Goal: Task Accomplishment & Management: Manage account settings

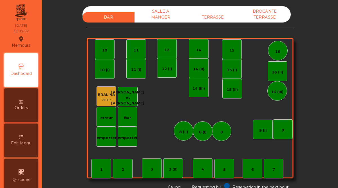
click at [213, 14] on div "TERRASSE" at bounding box center [212, 17] width 52 height 10
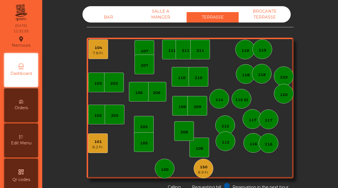
scroll to position [2, 0]
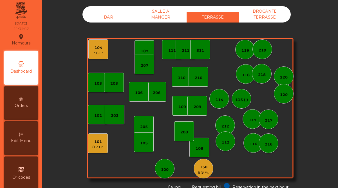
click at [22, 150] on div "Edit Menu" at bounding box center [21, 138] width 34 height 34
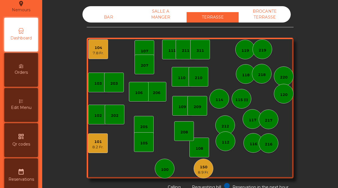
select select "***"
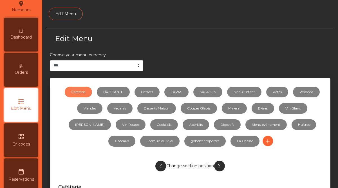
scroll to position [46, 0]
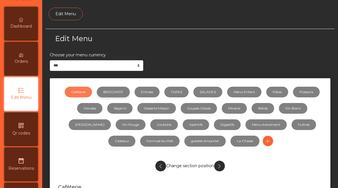
click at [119, 91] on link "BROCANTE" at bounding box center [113, 92] width 33 height 11
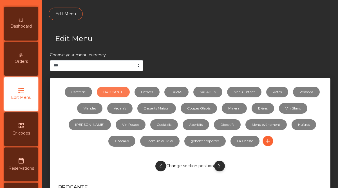
click at [220, 165] on icon "button" at bounding box center [219, 166] width 6 height 7
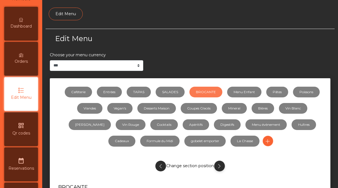
click at [220, 165] on icon "button" at bounding box center [219, 166] width 6 height 7
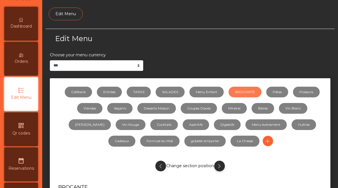
click at [220, 165] on icon "button" at bounding box center [219, 166] width 6 height 7
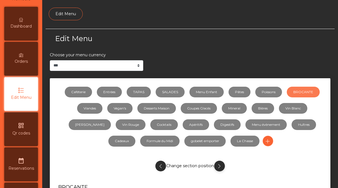
click at [220, 165] on icon "button" at bounding box center [219, 166] width 6 height 7
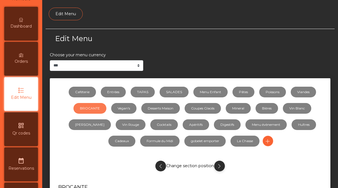
click at [220, 165] on icon "button" at bounding box center [219, 166] width 6 height 7
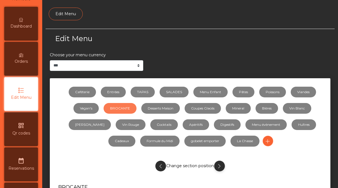
click at [220, 165] on icon "button" at bounding box center [219, 166] width 6 height 7
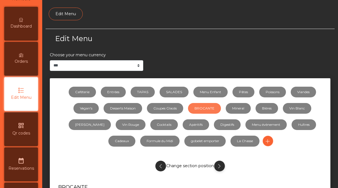
click at [220, 165] on icon "button" at bounding box center [219, 166] width 6 height 7
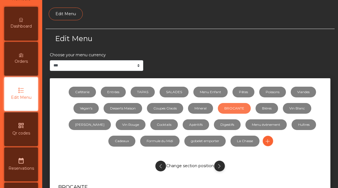
click at [220, 165] on icon "button" at bounding box center [219, 166] width 6 height 7
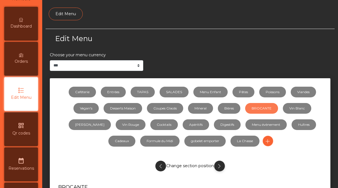
click at [220, 165] on icon "button" at bounding box center [219, 166] width 6 height 7
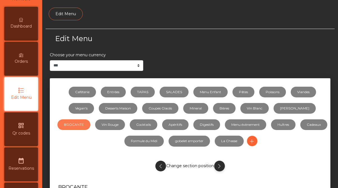
click at [220, 165] on icon "button" at bounding box center [219, 166] width 6 height 7
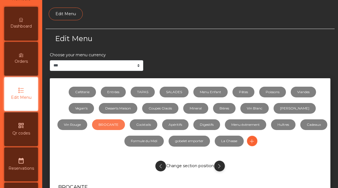
click at [220, 165] on icon "button" at bounding box center [219, 166] width 6 height 7
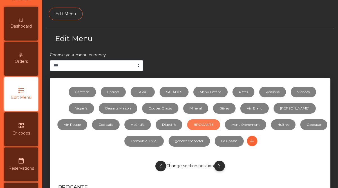
click at [220, 165] on icon "button" at bounding box center [219, 166] width 6 height 7
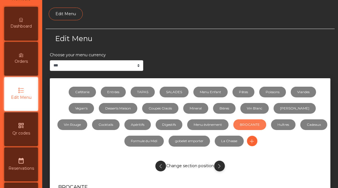
click at [220, 165] on icon "button" at bounding box center [219, 166] width 6 height 7
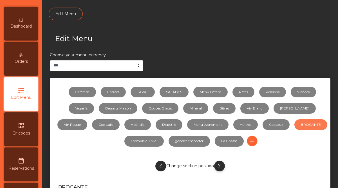
click at [220, 165] on icon "button" at bounding box center [219, 166] width 6 height 7
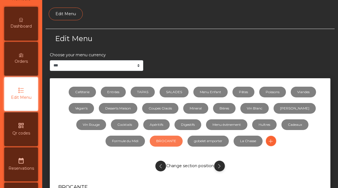
click at [220, 165] on icon "button" at bounding box center [219, 166] width 6 height 7
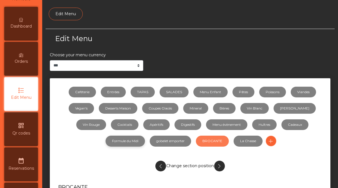
click at [145, 136] on link "Formule du Midi" at bounding box center [124, 141] width 39 height 11
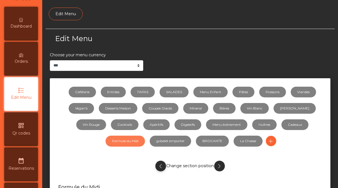
click at [160, 168] on icon "button" at bounding box center [160, 166] width 6 height 7
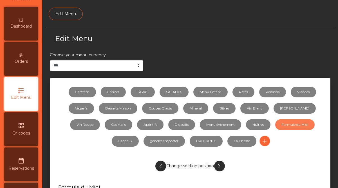
click at [160, 168] on icon "button" at bounding box center [160, 166] width 6 height 7
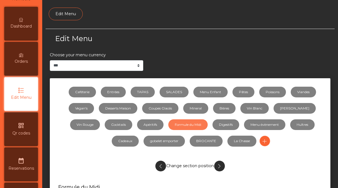
click at [160, 168] on icon "button" at bounding box center [160, 166] width 6 height 7
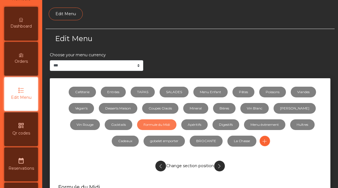
click at [160, 168] on icon "button" at bounding box center [160, 166] width 6 height 7
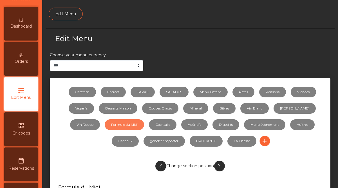
click at [160, 168] on icon "button" at bounding box center [160, 166] width 6 height 7
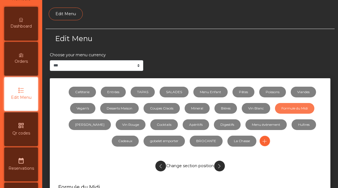
click at [160, 168] on icon "button" at bounding box center [160, 166] width 6 height 7
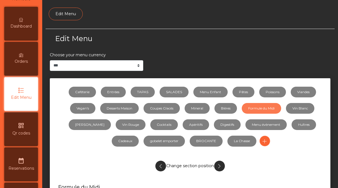
click at [160, 168] on icon "button" at bounding box center [160, 166] width 6 height 7
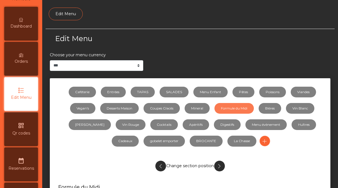
click at [160, 168] on icon "button" at bounding box center [160, 166] width 6 height 7
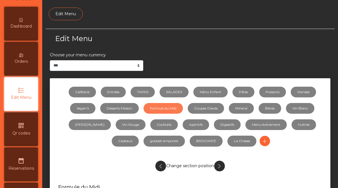
click at [160, 168] on icon "button" at bounding box center [160, 166] width 6 height 7
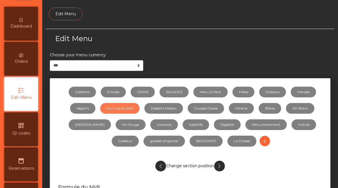
click at [160, 168] on icon "button" at bounding box center [160, 166] width 6 height 7
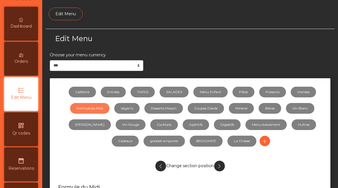
click at [160, 168] on icon "button" at bounding box center [160, 166] width 6 height 7
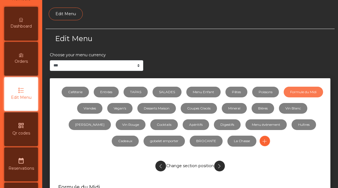
click at [160, 168] on icon "button" at bounding box center [160, 166] width 6 height 7
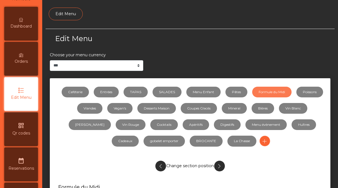
click at [160, 168] on icon "button" at bounding box center [160, 166] width 6 height 7
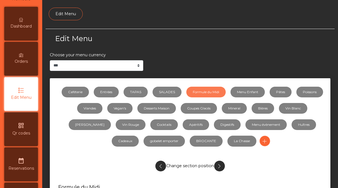
click at [160, 168] on icon "button" at bounding box center [160, 166] width 6 height 7
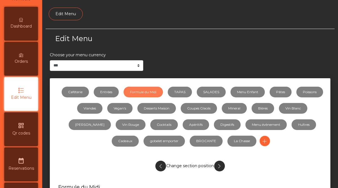
click at [160, 168] on icon "button" at bounding box center [160, 166] width 6 height 7
click at [124, 93] on link "Formule du Midi" at bounding box center [113, 92] width 39 height 11
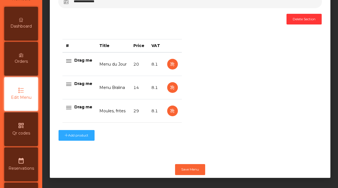
scroll to position [200, 0]
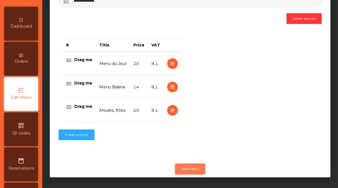
click at [187, 171] on button "Save Menu" at bounding box center [190, 168] width 30 height 11
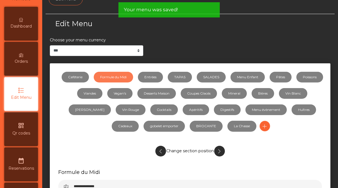
scroll to position [0, 0]
